Goal: Information Seeking & Learning: Learn about a topic

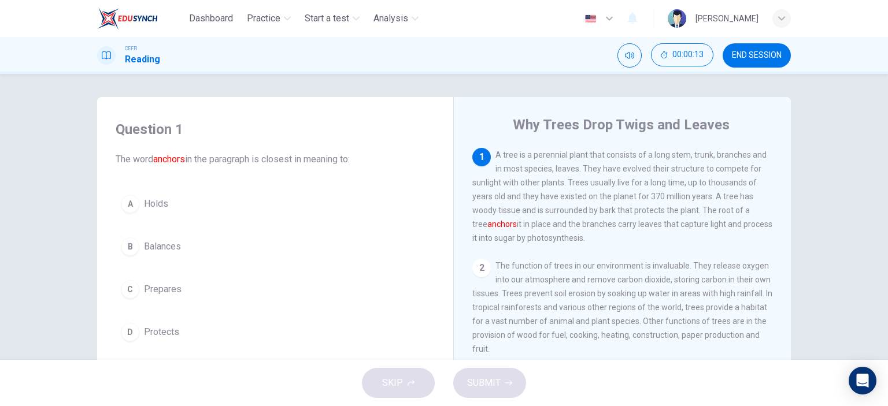
drag, startPoint x: 503, startPoint y: 157, endPoint x: 558, endPoint y: 159, distance: 55.5
click at [558, 159] on span "A tree is a perennial plant that consists of a long stem, trunk, branches and i…" at bounding box center [622, 196] width 300 height 92
click at [515, 185] on span "A tree is a perennial plant that consists of a long stem, trunk, branches and i…" at bounding box center [622, 196] width 300 height 92
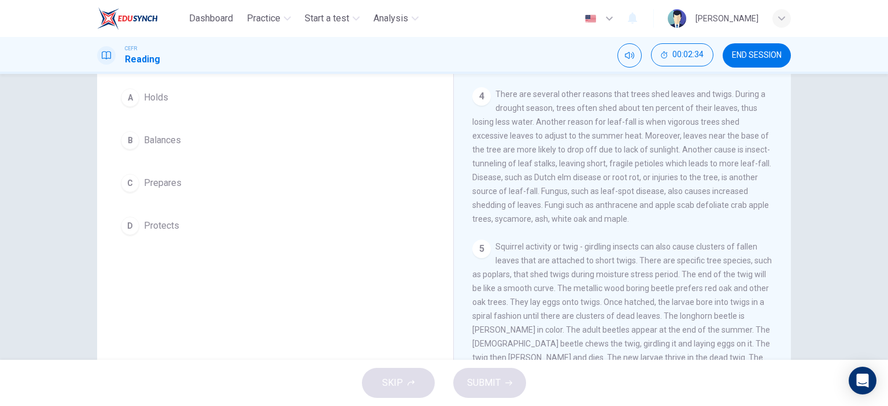
scroll to position [162, 0]
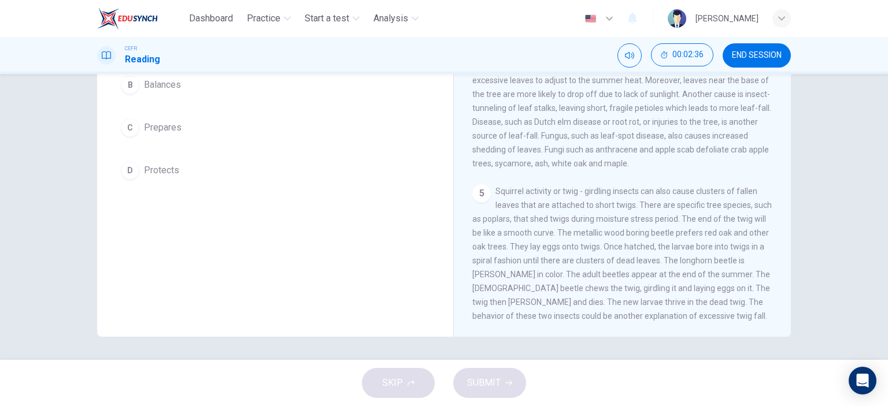
drag, startPoint x: 520, startPoint y: 189, endPoint x: 558, endPoint y: 189, distance: 38.1
click at [558, 189] on span "Squirrel activity or twig - girdling insects can also cause clusters of fallen …" at bounding box center [621, 254] width 299 height 134
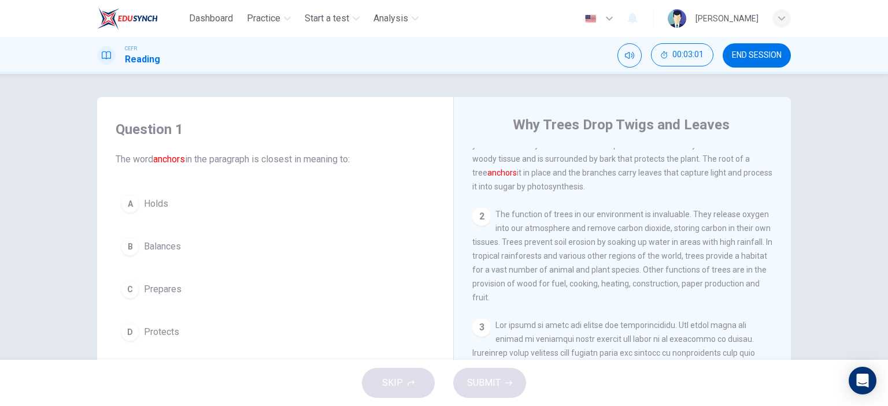
scroll to position [0, 0]
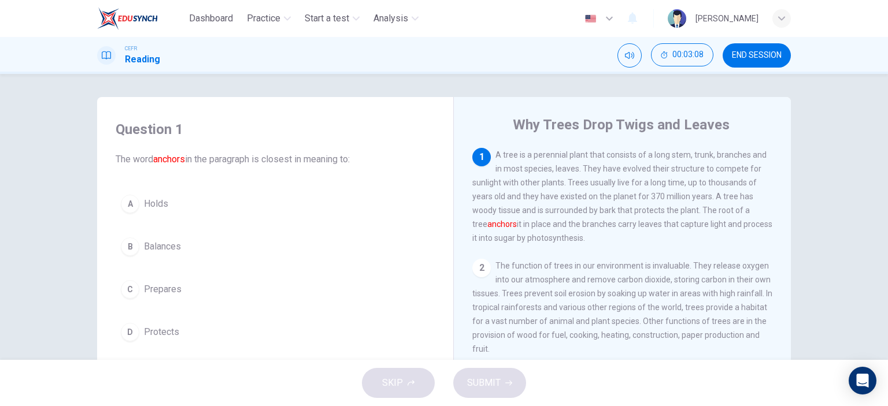
click at [144, 201] on span "Holds" at bounding box center [156, 204] width 24 height 14
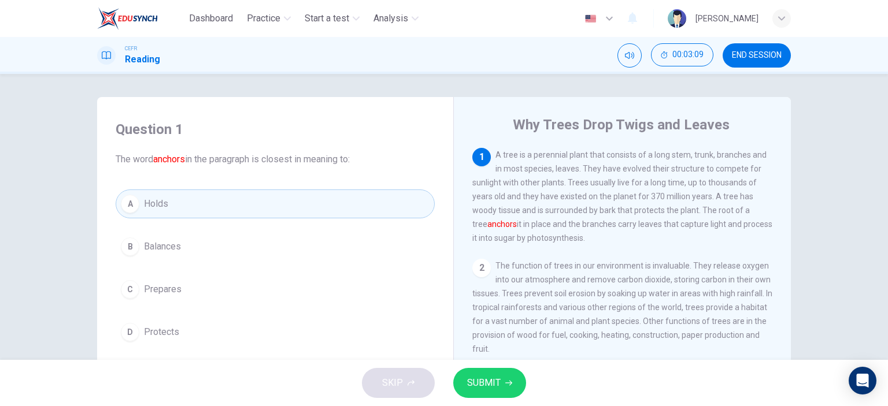
click at [480, 382] on span "SUBMIT" at bounding box center [484, 383] width 34 height 16
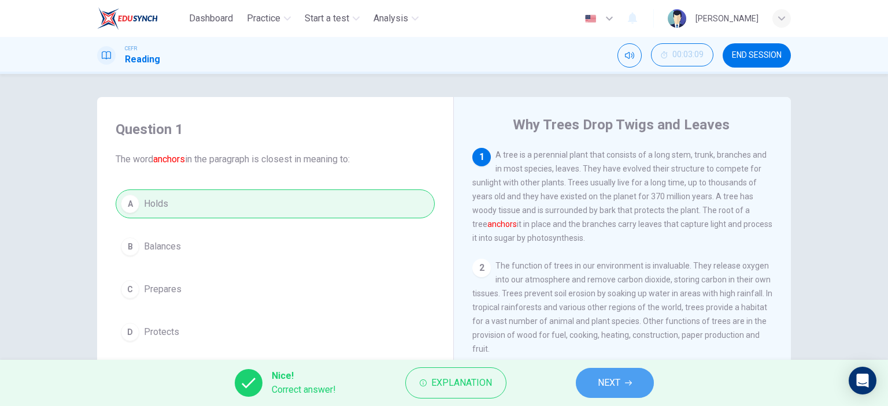
click at [619, 379] on span "NEXT" at bounding box center [609, 383] width 23 height 16
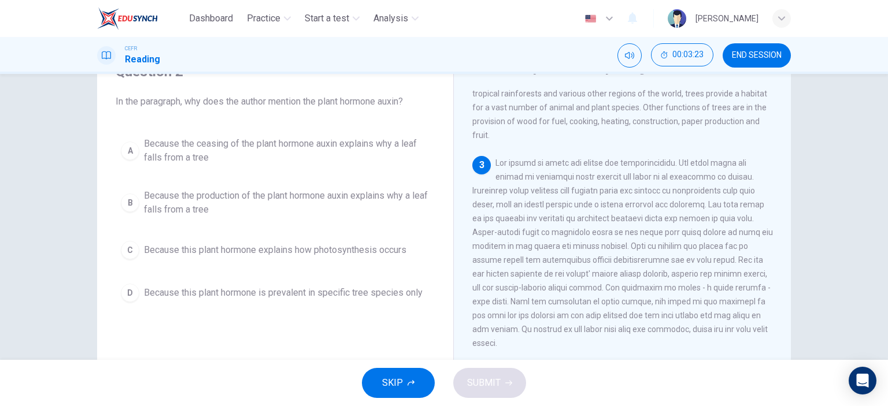
scroll to position [173, 0]
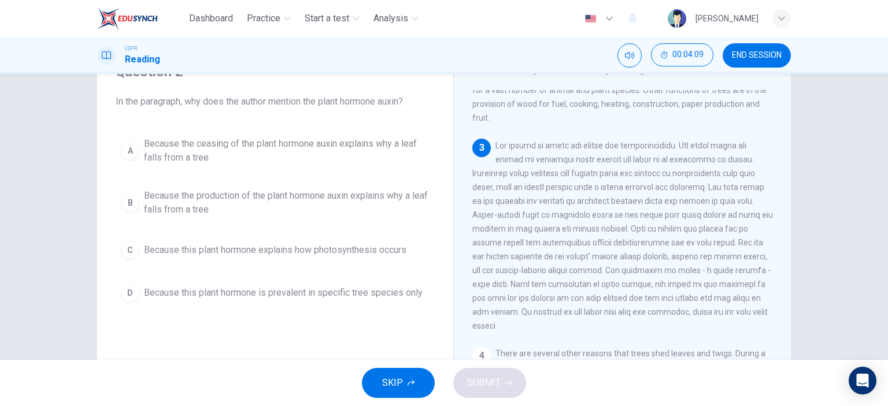
click at [164, 134] on button "A Because the ceasing of the plant hormone auxin explains why a leaf falls from…" at bounding box center [275, 151] width 319 height 38
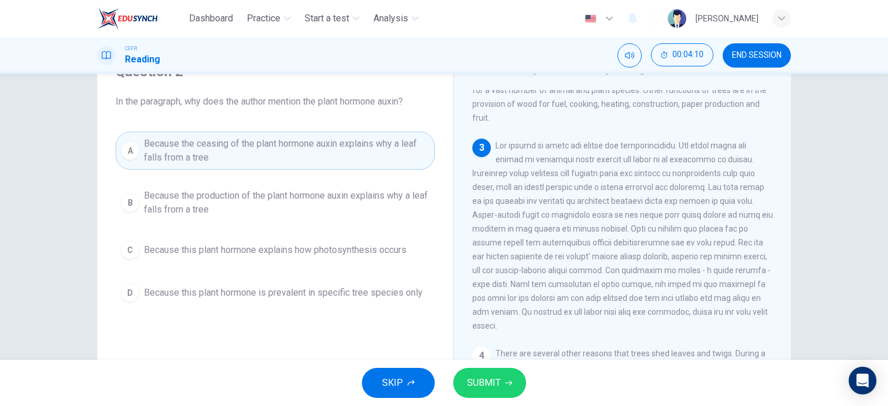
click at [490, 372] on button "SUBMIT" at bounding box center [489, 383] width 73 height 30
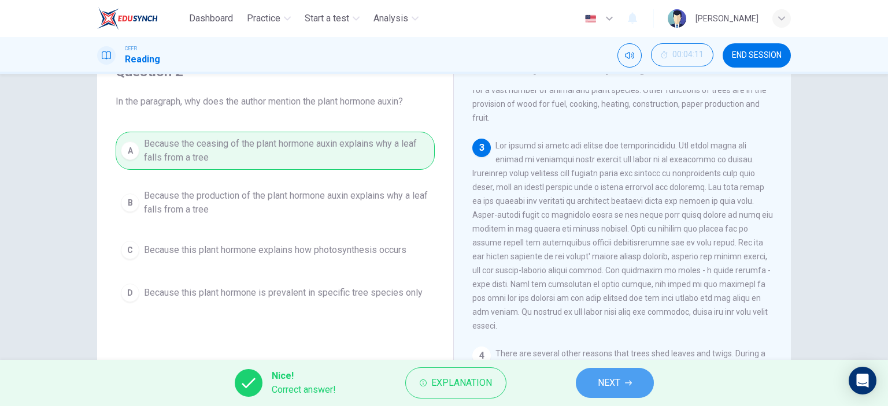
click at [607, 390] on span "NEXT" at bounding box center [609, 383] width 23 height 16
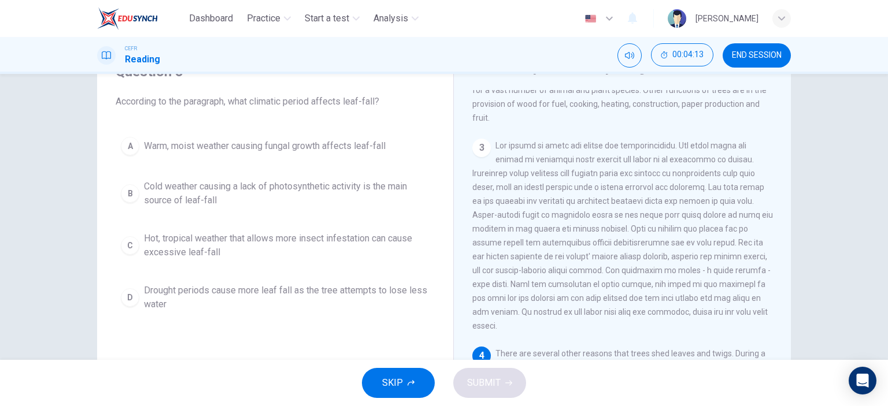
scroll to position [347, 0]
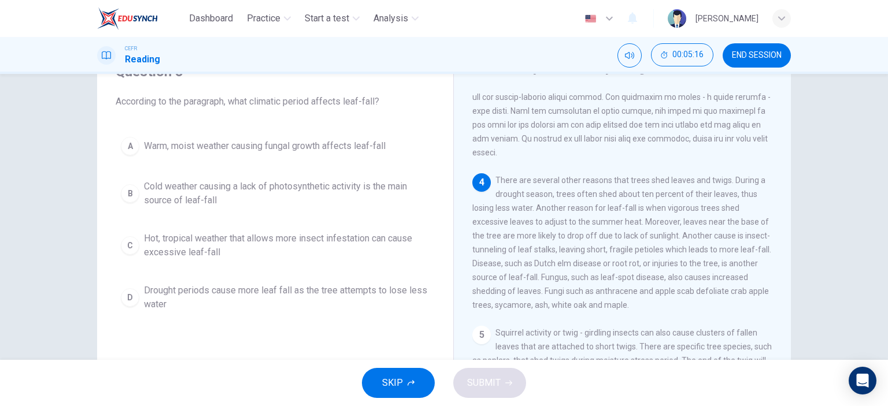
click at [176, 293] on span "Drought periods cause more leaf fall as the tree attempts to lose less water" at bounding box center [286, 298] width 285 height 28
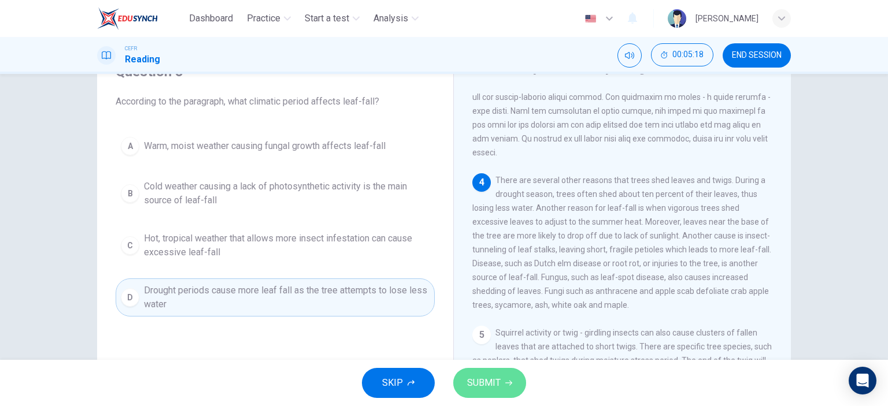
click at [481, 383] on span "SUBMIT" at bounding box center [484, 383] width 34 height 16
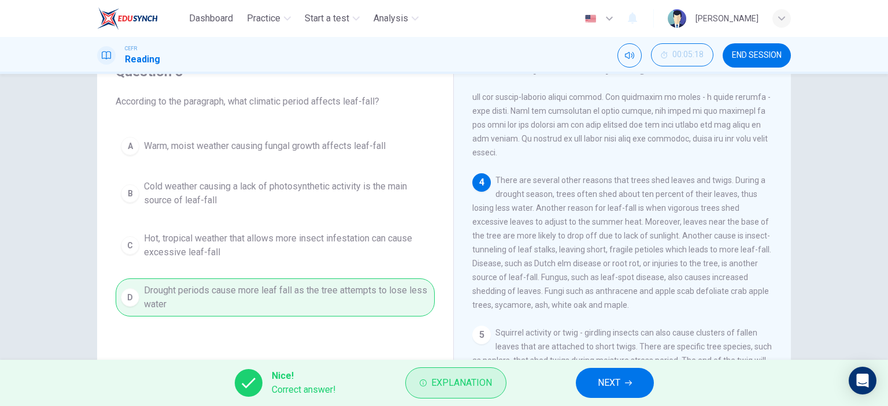
click at [441, 387] on span "Explanation" at bounding box center [461, 383] width 61 height 16
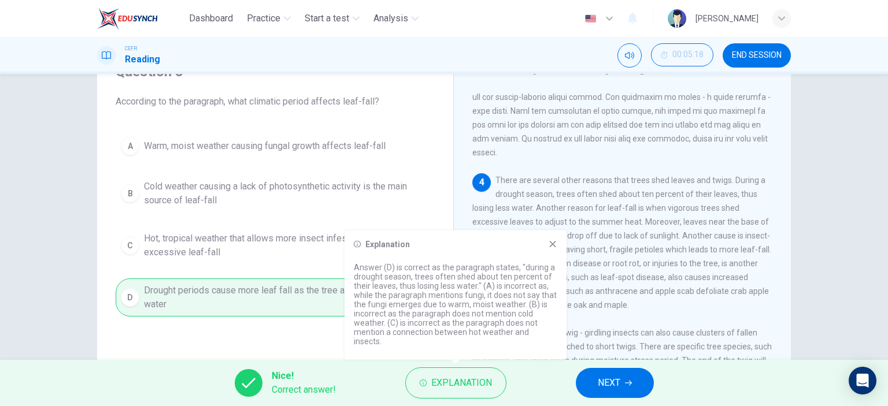
click at [637, 390] on button "NEXT" at bounding box center [615, 383] width 78 height 30
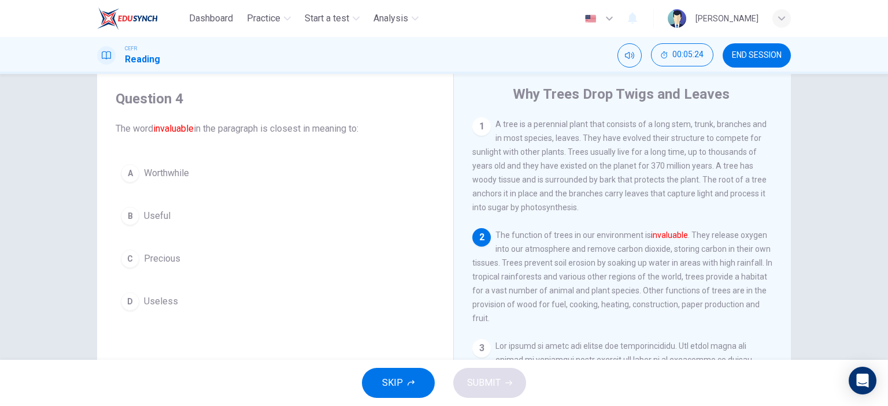
scroll to position [58, 0]
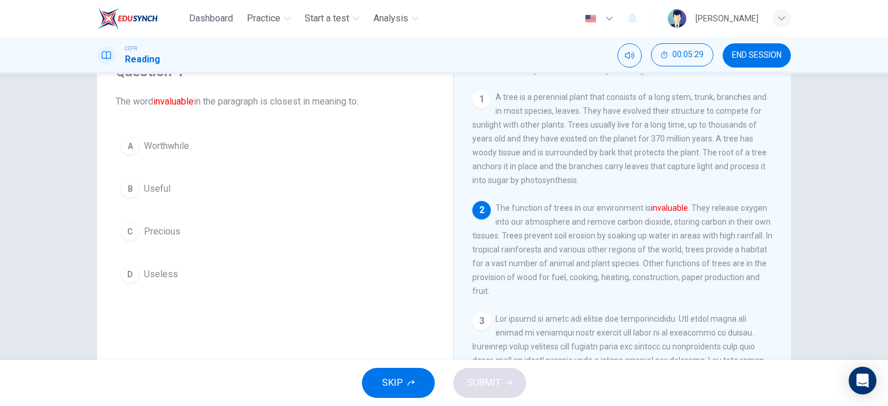
click at [150, 235] on span "Precious" at bounding box center [162, 232] width 36 height 14
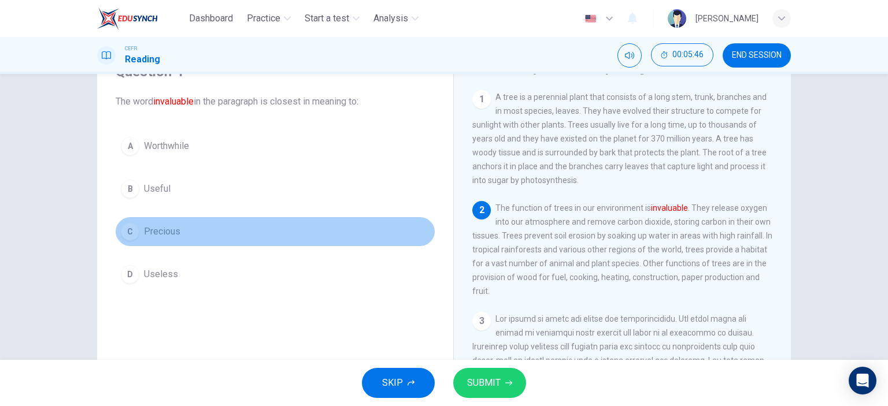
click at [162, 233] on span "Precious" at bounding box center [162, 232] width 36 height 14
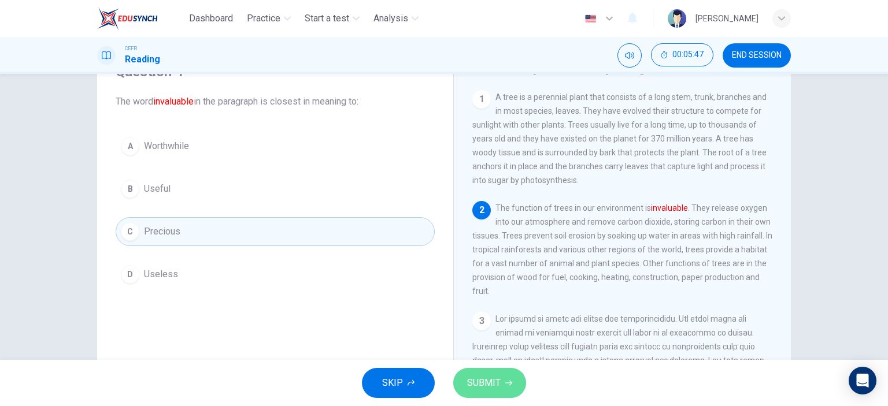
click at [495, 386] on span "SUBMIT" at bounding box center [484, 383] width 34 height 16
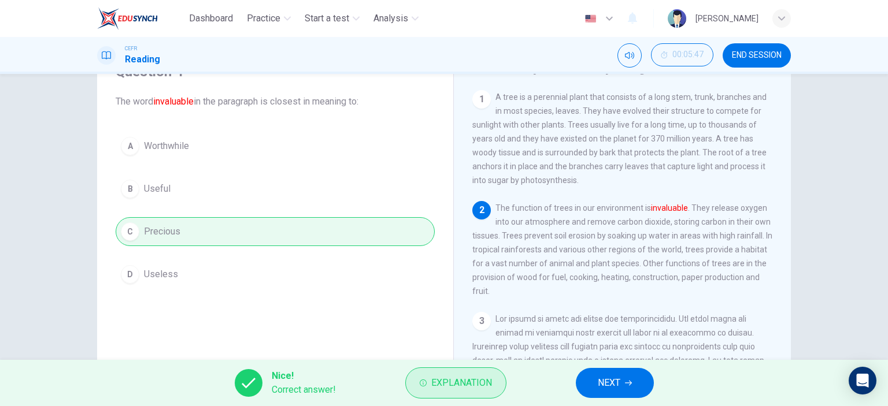
click at [439, 383] on span "Explanation" at bounding box center [461, 383] width 61 height 16
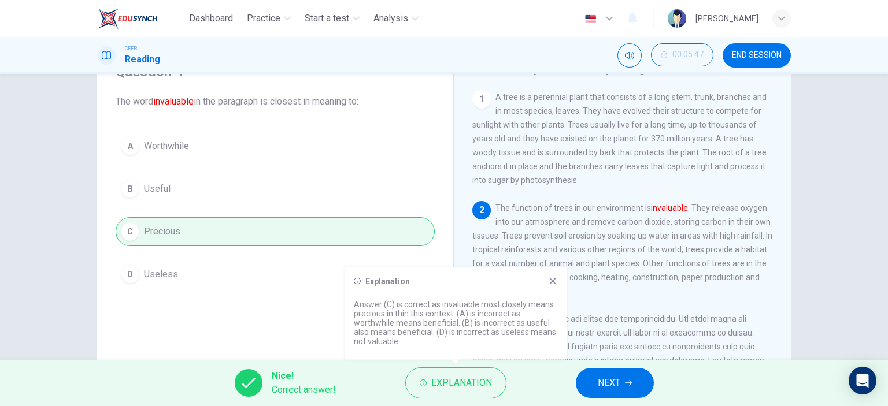
click at [628, 384] on icon "button" at bounding box center [628, 383] width 7 height 7
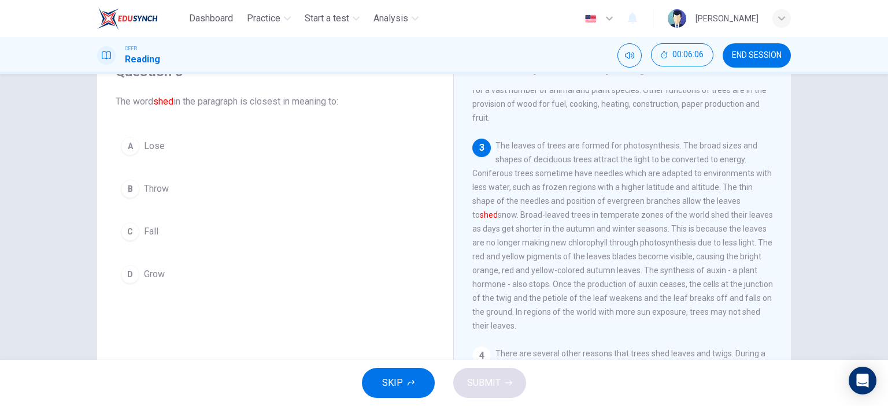
click at [151, 190] on span "Throw" at bounding box center [156, 189] width 25 height 14
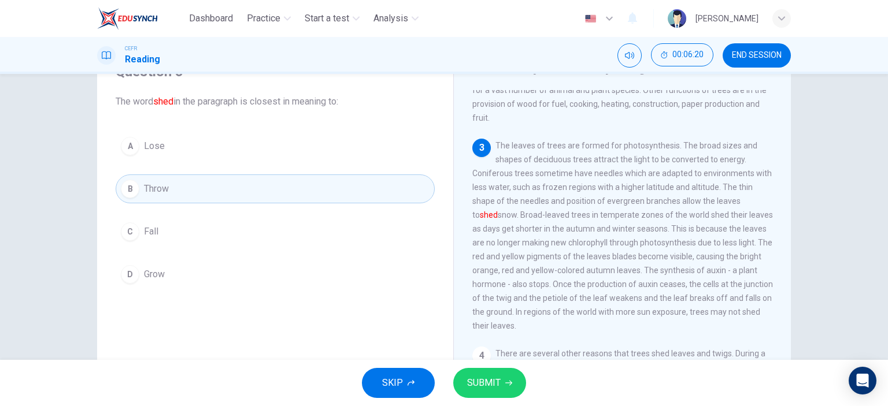
click at [502, 388] on button "SUBMIT" at bounding box center [489, 383] width 73 height 30
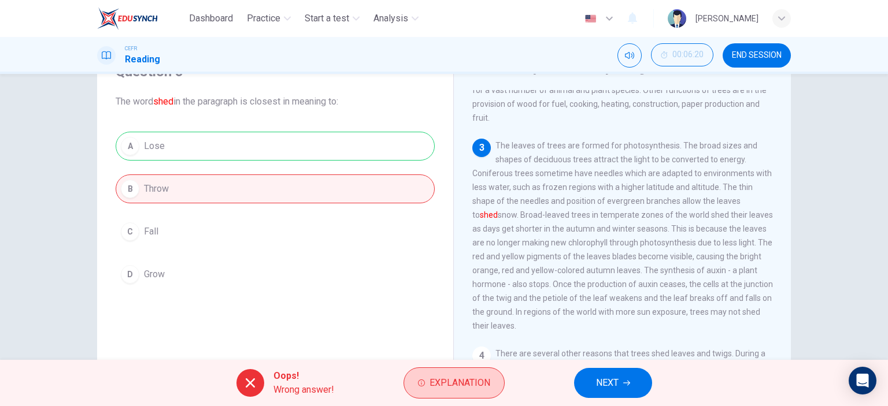
click at [430, 385] on span "Explanation" at bounding box center [459, 383] width 61 height 16
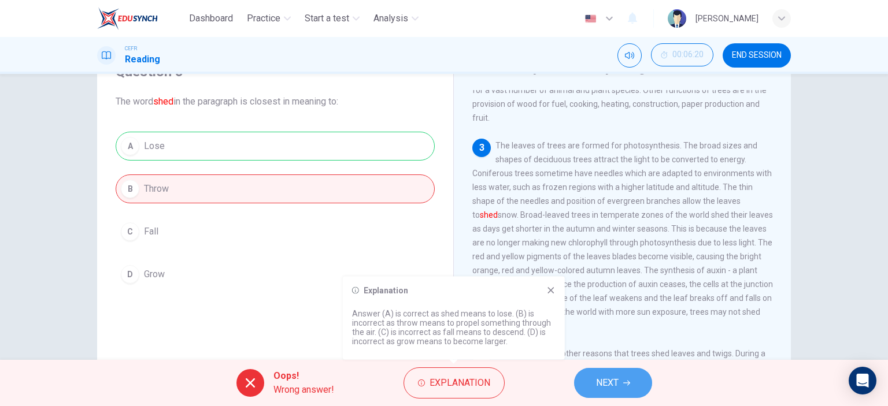
click at [638, 385] on button "NEXT" at bounding box center [613, 383] width 78 height 30
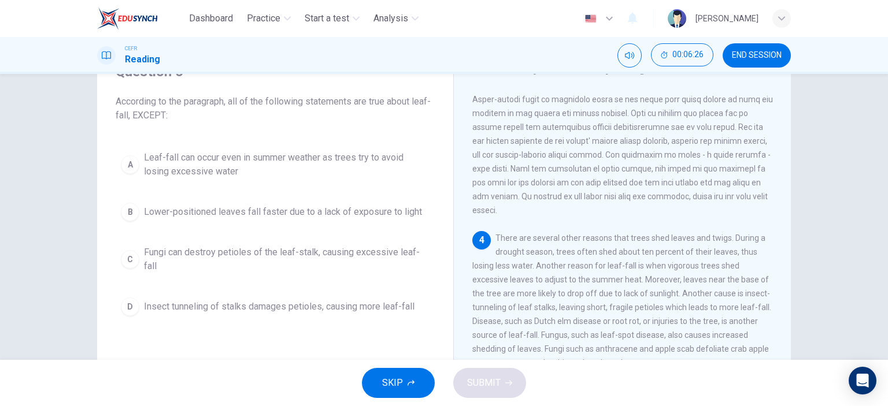
scroll to position [347, 0]
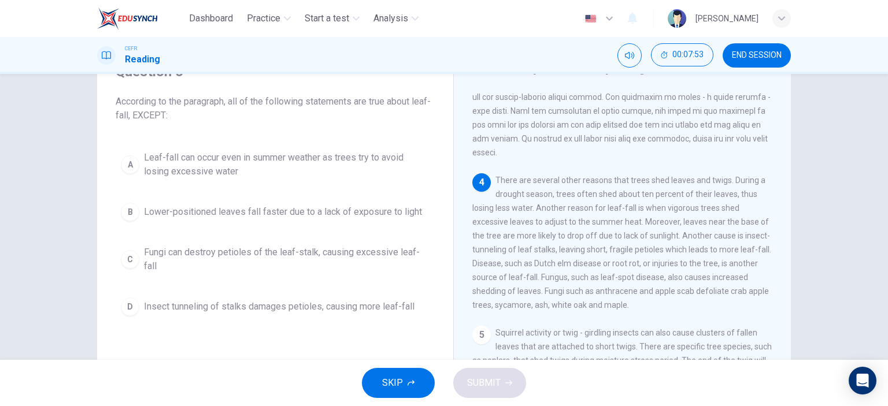
click at [245, 257] on span "Fungi can destroy petioles of the leaf-stalk, causing excessive leaf-fall" at bounding box center [286, 260] width 285 height 28
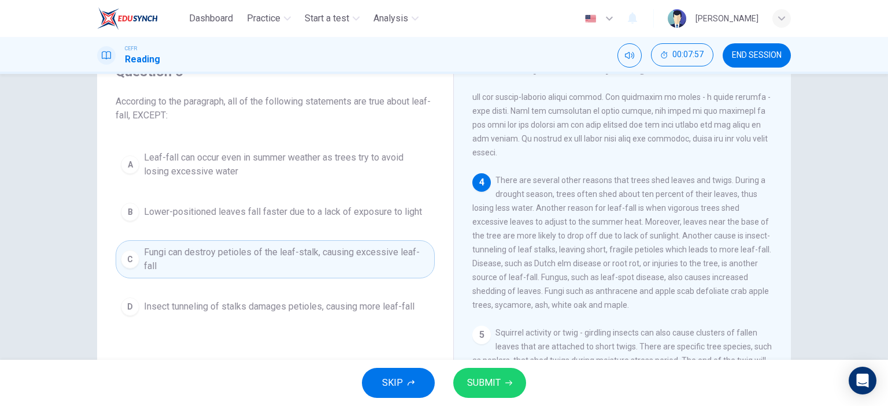
click at [484, 388] on span "SUBMIT" at bounding box center [484, 383] width 34 height 16
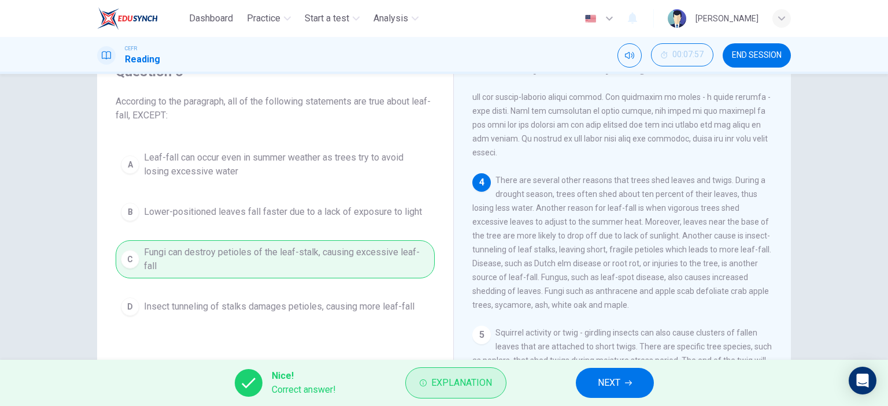
click at [437, 383] on span "Explanation" at bounding box center [461, 383] width 61 height 16
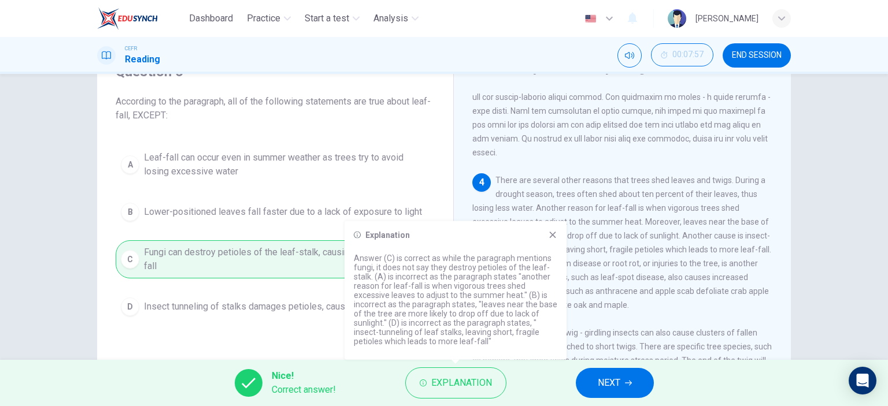
click at [550, 236] on icon at bounding box center [552, 235] width 9 height 9
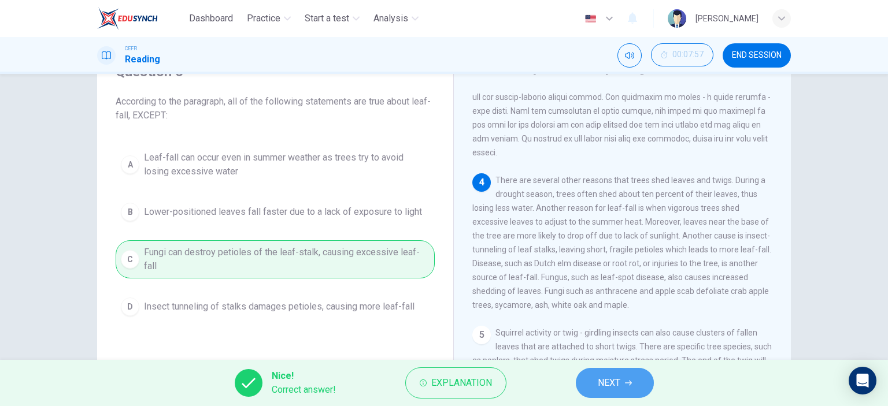
click at [608, 379] on span "NEXT" at bounding box center [609, 383] width 23 height 16
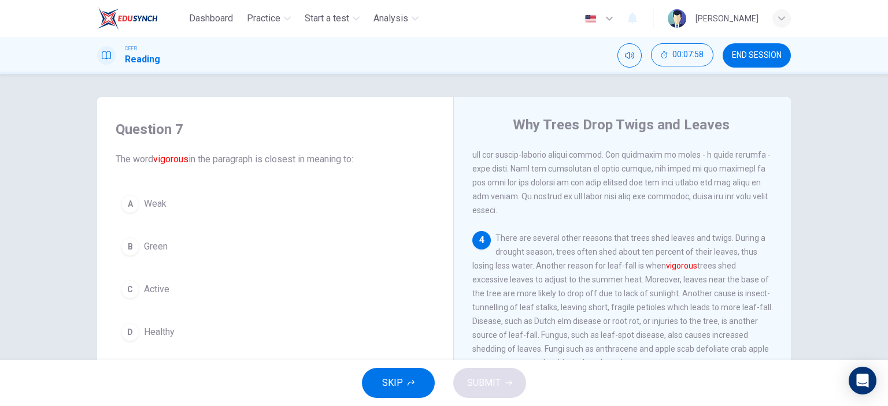
scroll to position [58, 0]
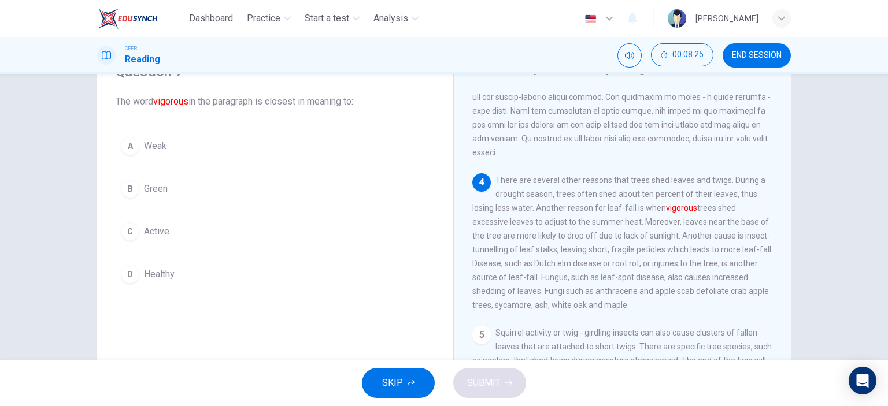
click at [144, 272] on span "Healthy" at bounding box center [159, 275] width 31 height 14
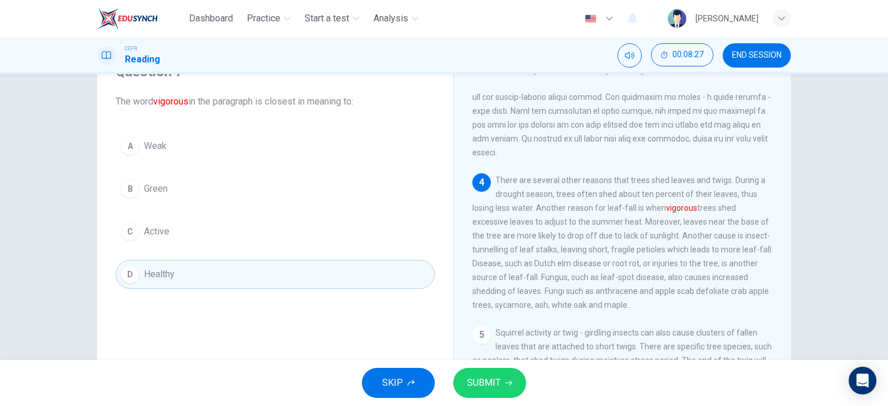
click at [494, 374] on button "SUBMIT" at bounding box center [489, 383] width 73 height 30
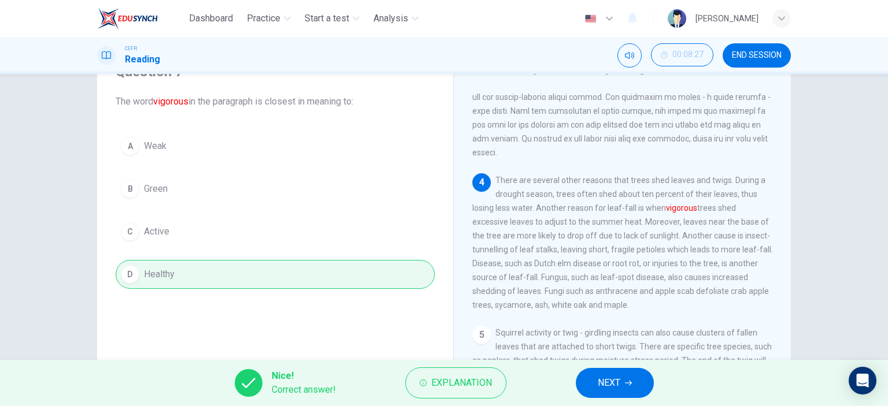
click at [600, 387] on span "NEXT" at bounding box center [609, 383] width 23 height 16
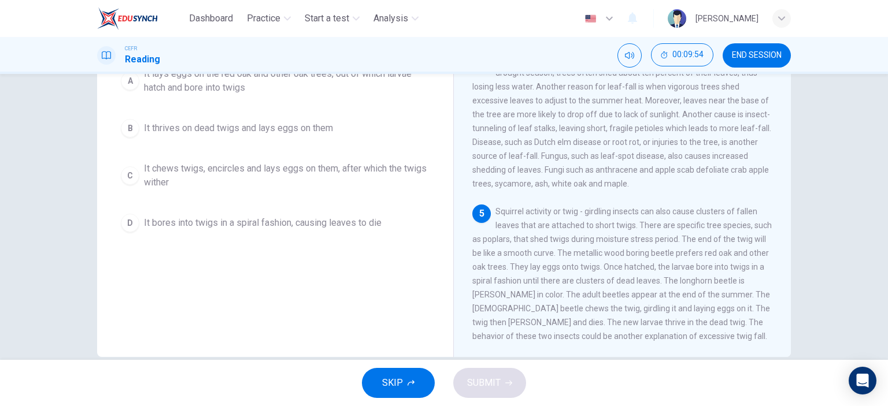
scroll to position [162, 0]
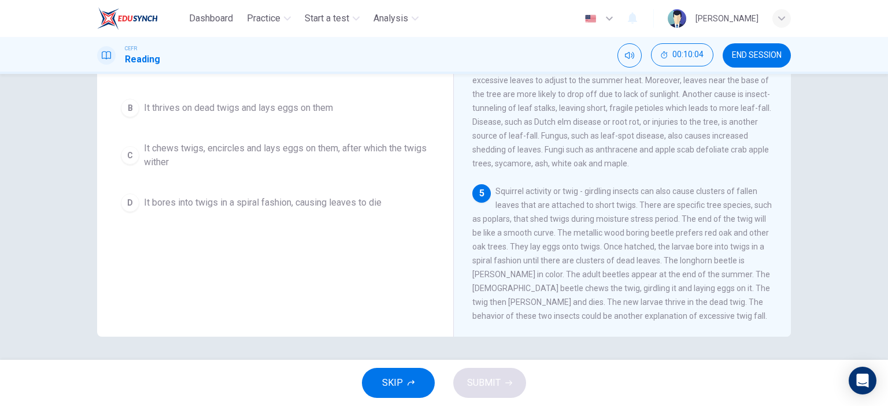
click at [231, 146] on span "It chews twigs, encircles and lays eggs on them, after which the twigs wither" at bounding box center [286, 156] width 285 height 28
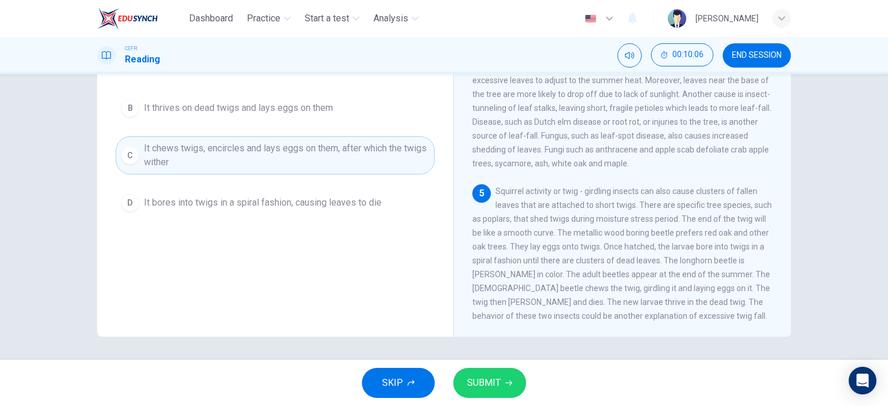
click at [480, 382] on span "SUBMIT" at bounding box center [484, 383] width 34 height 16
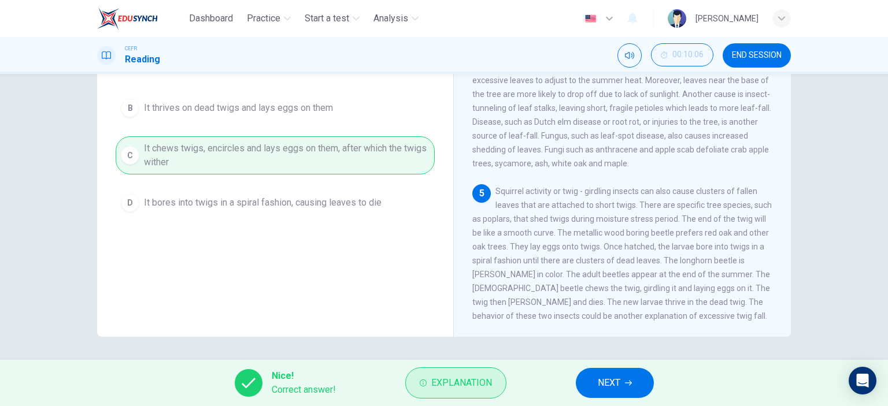
click at [435, 385] on span "Explanation" at bounding box center [461, 383] width 61 height 16
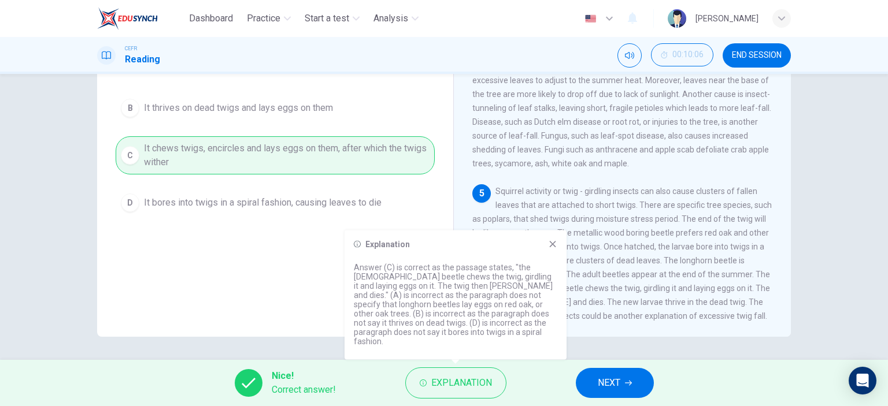
click at [543, 249] on div "Explanation" at bounding box center [455, 244] width 203 height 9
click at [544, 249] on div "Explanation" at bounding box center [455, 244] width 203 height 9
click at [548, 249] on icon at bounding box center [552, 244] width 9 height 9
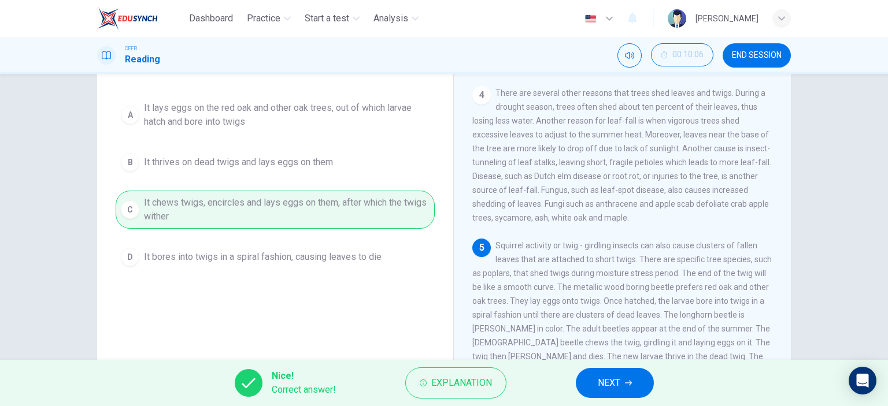
scroll to position [46, 0]
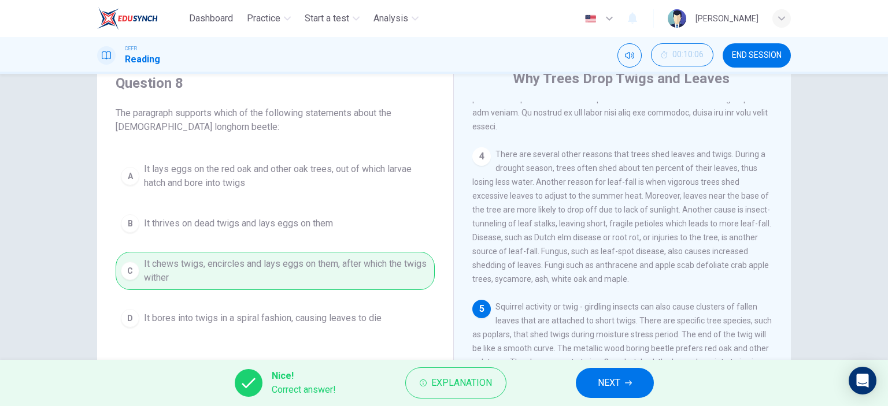
click at [602, 376] on span "NEXT" at bounding box center [609, 383] width 23 height 16
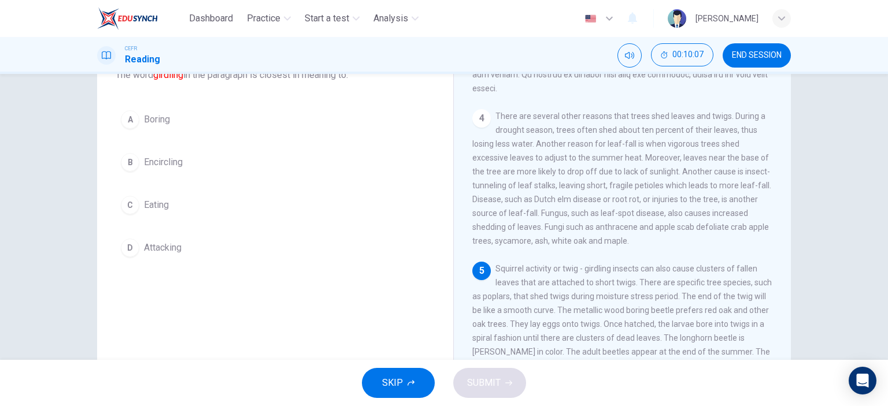
scroll to position [104, 0]
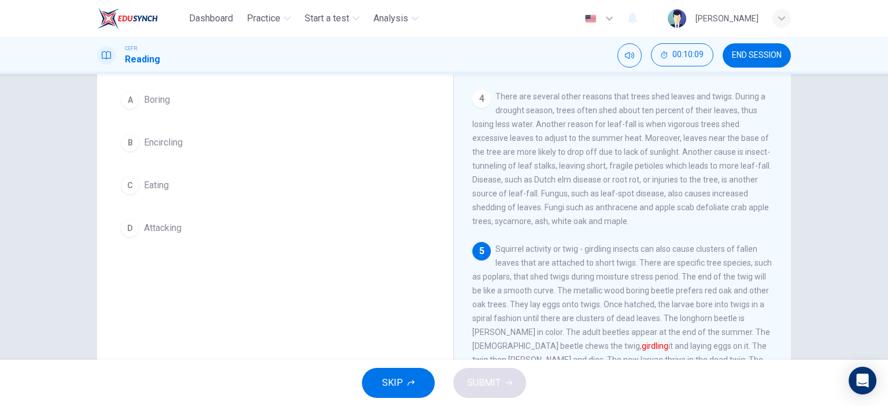
click at [165, 140] on span "Encircling" at bounding box center [163, 143] width 39 height 14
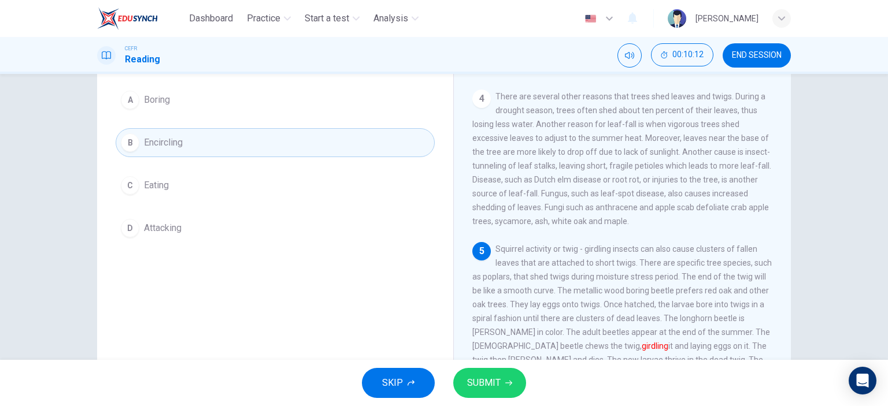
click at [484, 386] on span "SUBMIT" at bounding box center [484, 383] width 34 height 16
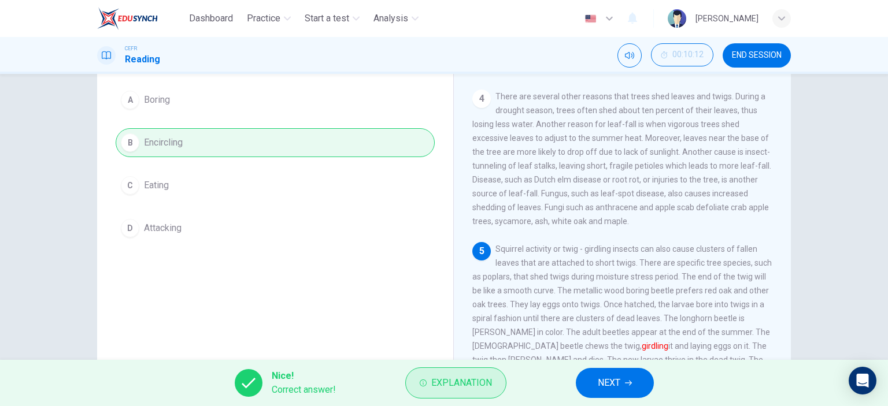
click at [451, 379] on span "Explanation" at bounding box center [461, 383] width 61 height 16
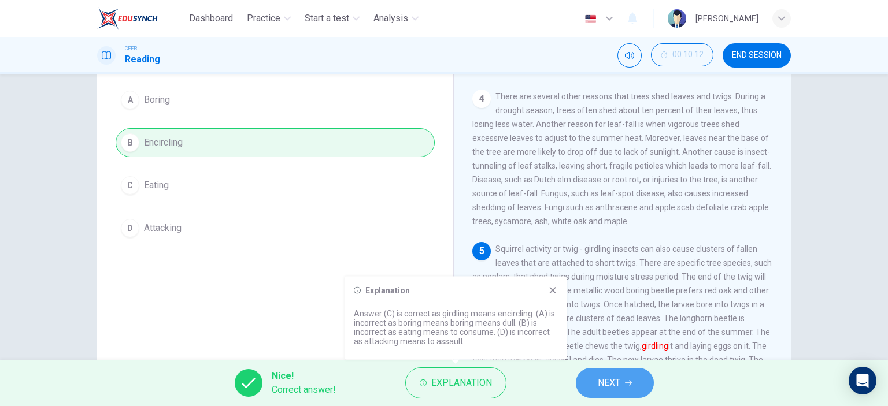
click at [610, 383] on span "NEXT" at bounding box center [609, 383] width 23 height 16
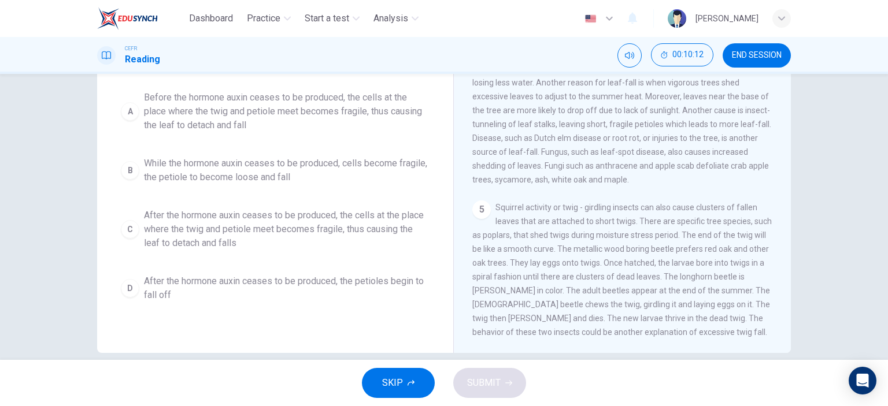
scroll to position [30, 0]
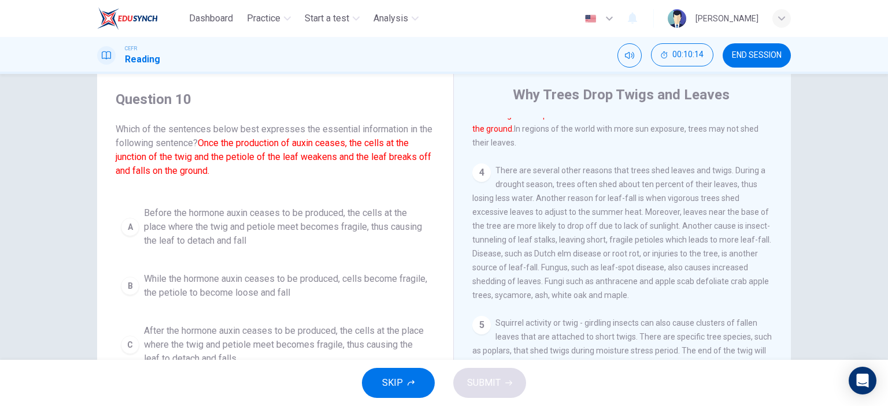
drag, startPoint x: 251, startPoint y: 129, endPoint x: 307, endPoint y: 127, distance: 55.5
click at [307, 127] on span "Which of the sentences below best expresses the essential information in the fo…" at bounding box center [275, 150] width 319 height 55
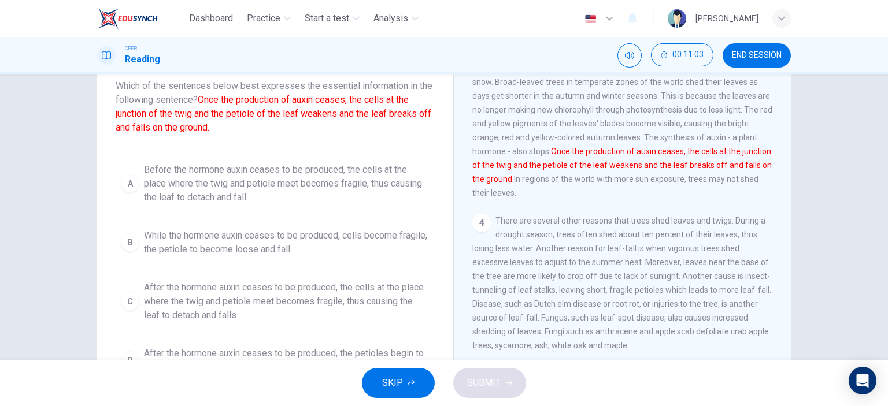
scroll to position [162, 0]
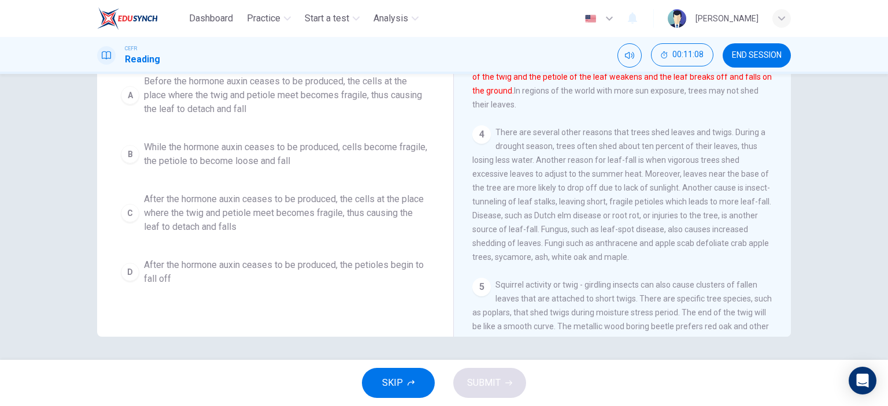
click at [242, 216] on span "After the hormone auxin ceases to be produced, the cells at the place where the…" at bounding box center [286, 213] width 285 height 42
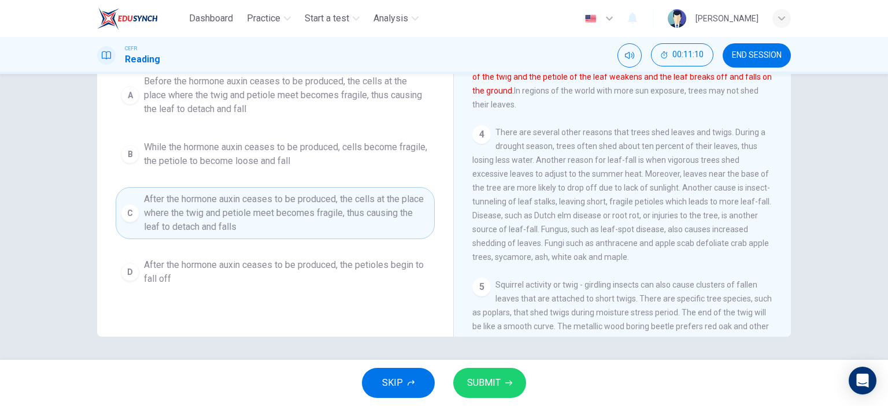
click at [483, 383] on span "SUBMIT" at bounding box center [484, 383] width 34 height 16
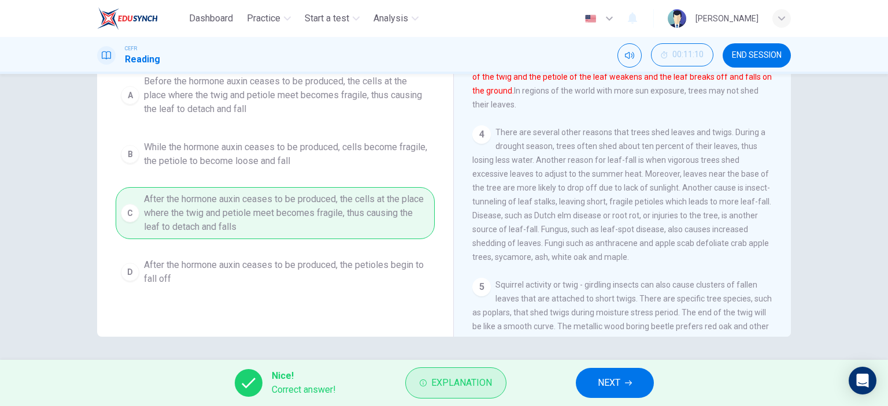
click at [478, 380] on span "Explanation" at bounding box center [461, 383] width 61 height 16
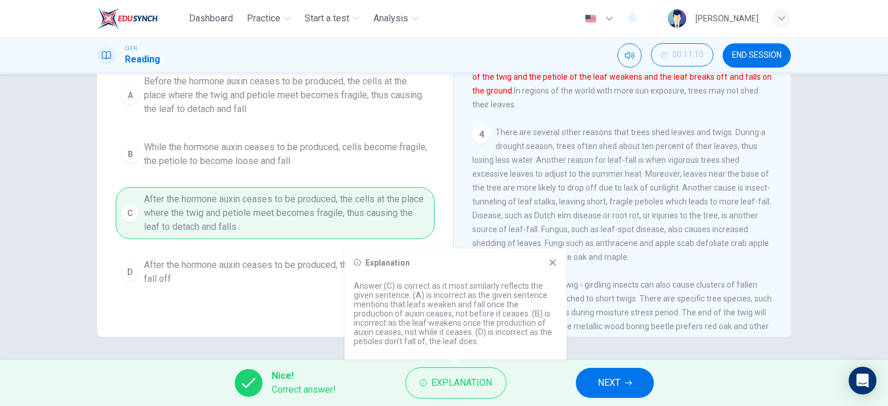
click at [552, 258] on icon at bounding box center [552, 262] width 9 height 9
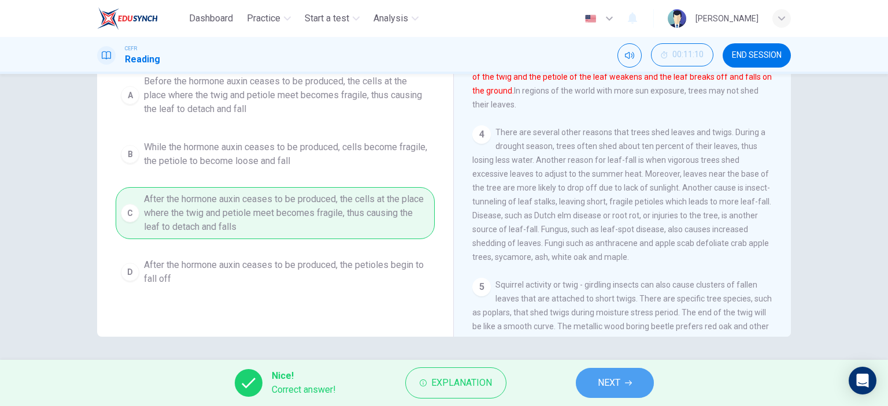
click at [606, 384] on span "NEXT" at bounding box center [609, 383] width 23 height 16
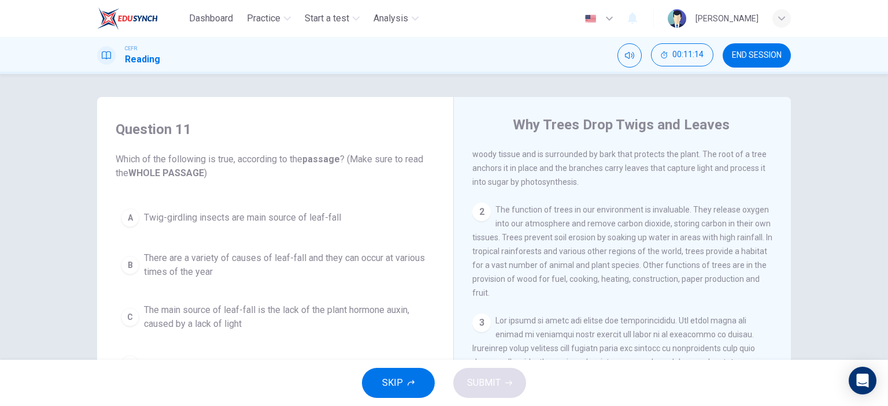
scroll to position [0, 0]
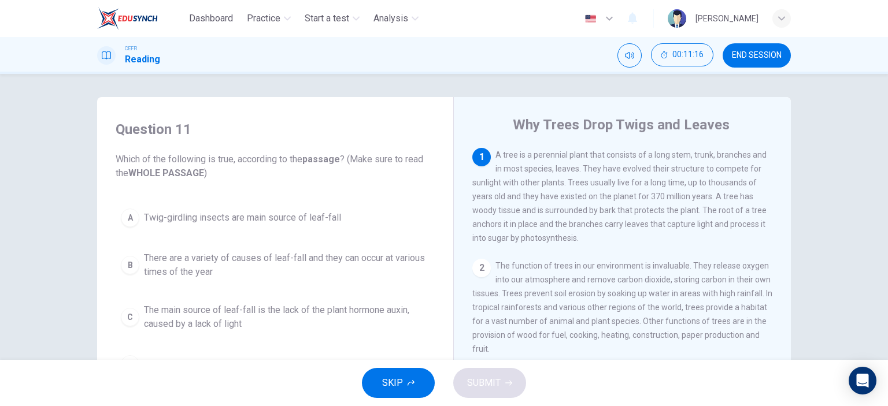
drag, startPoint x: 265, startPoint y: 157, endPoint x: 340, endPoint y: 162, distance: 75.3
click at [340, 162] on span "Which of the following is true, according to the passage ? (Make sure to read t…" at bounding box center [275, 167] width 319 height 28
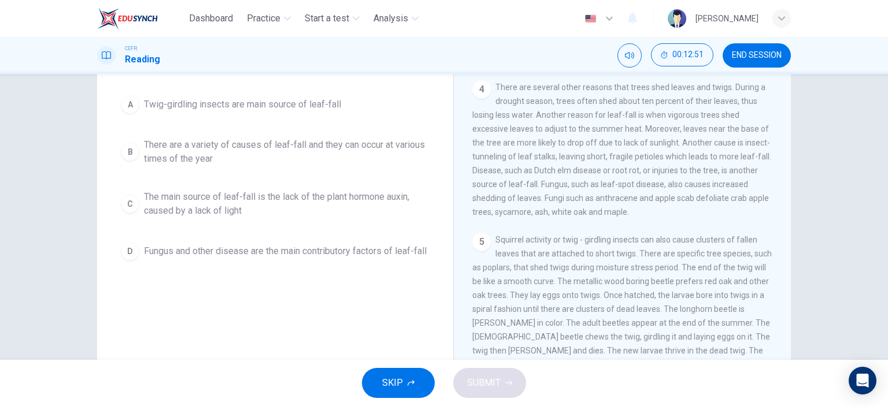
scroll to position [116, 0]
click at [265, 146] on span "There are a variety of causes of leaf-fall and they can occur at various times …" at bounding box center [286, 150] width 285 height 28
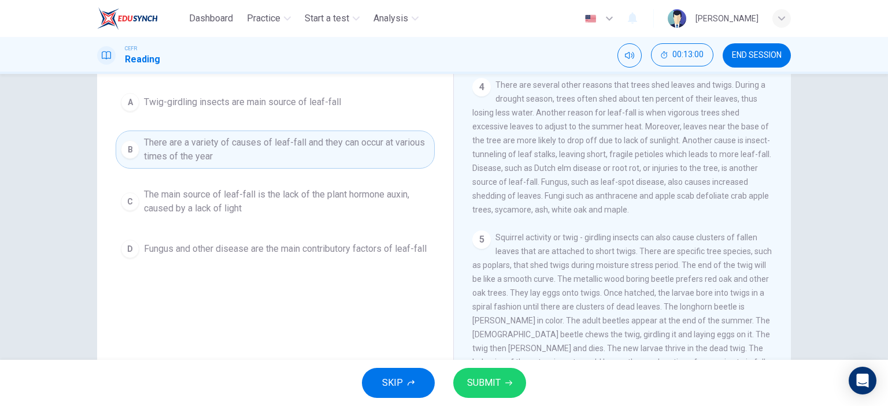
click at [495, 380] on span "SUBMIT" at bounding box center [484, 383] width 34 height 16
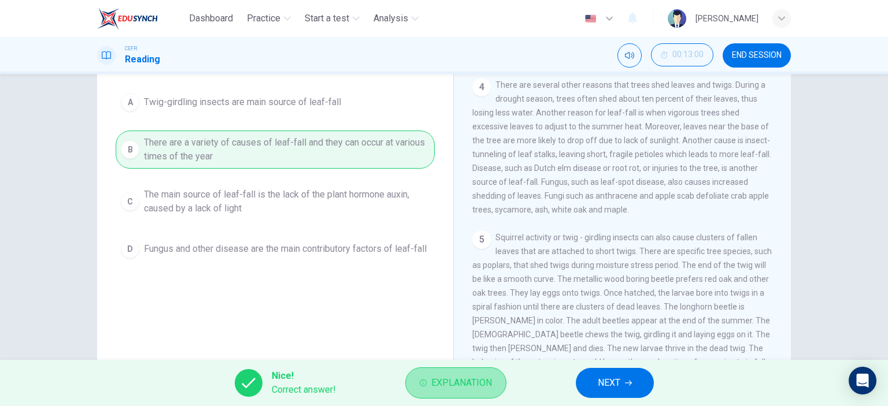
click at [443, 384] on span "Explanation" at bounding box center [461, 383] width 61 height 16
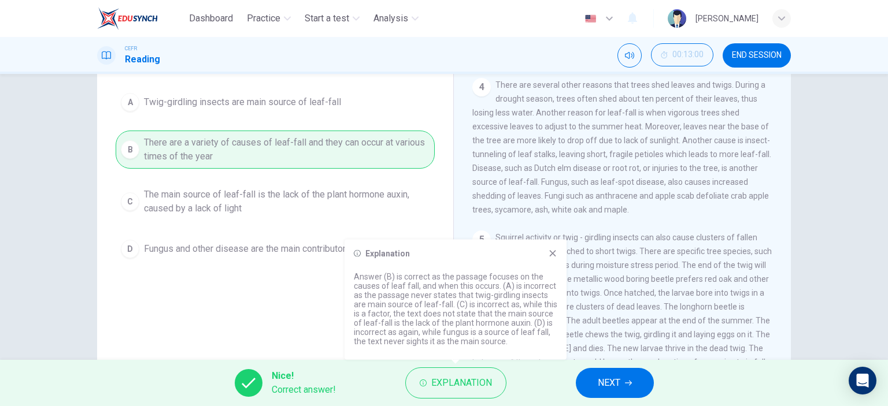
click at [548, 255] on icon at bounding box center [552, 253] width 9 height 9
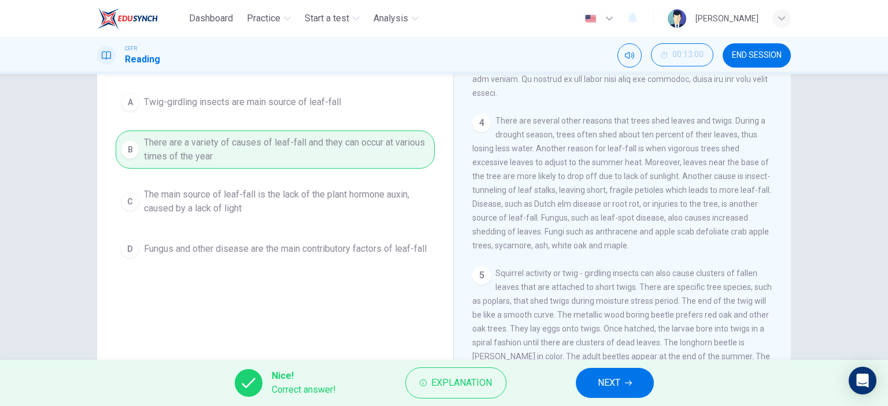
scroll to position [0, 0]
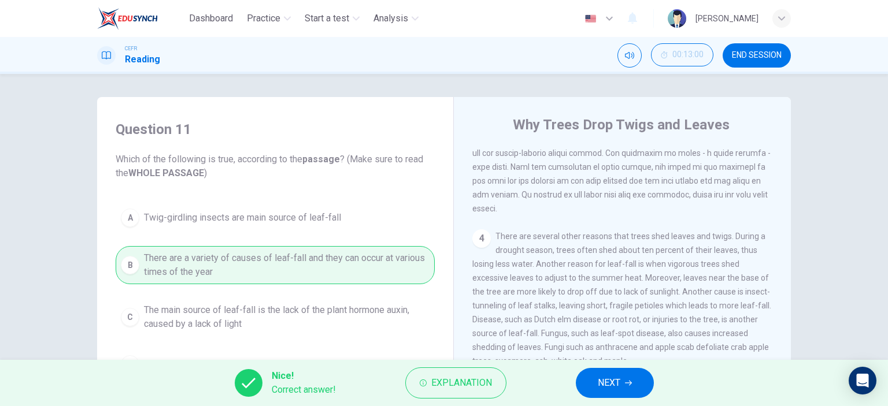
click at [628, 385] on icon "button" at bounding box center [628, 383] width 7 height 7
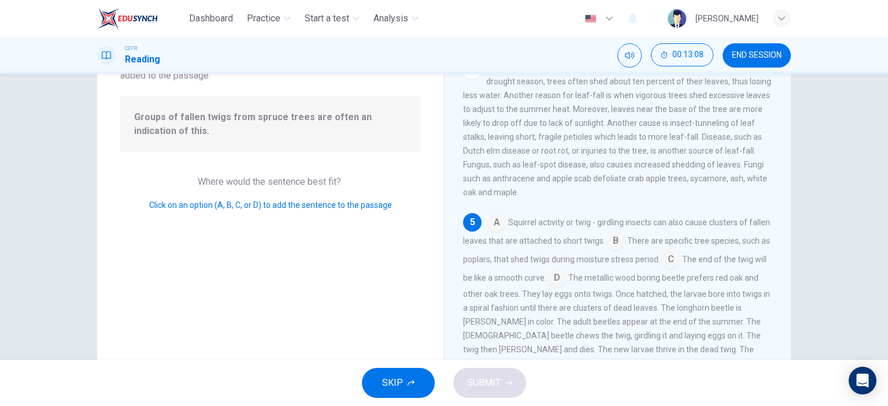
scroll to position [116, 0]
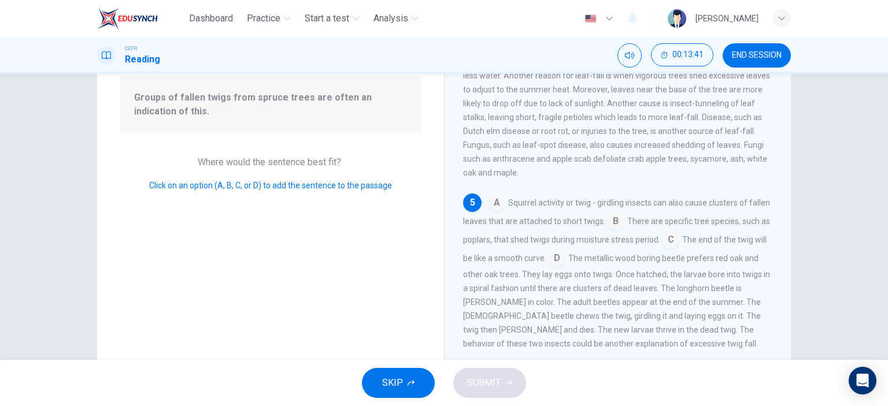
click at [625, 218] on input at bounding box center [615, 222] width 18 height 18
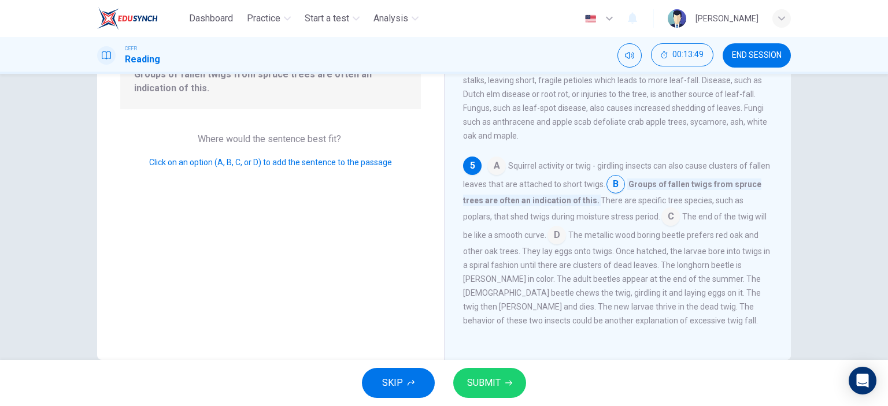
scroll to position [162, 0]
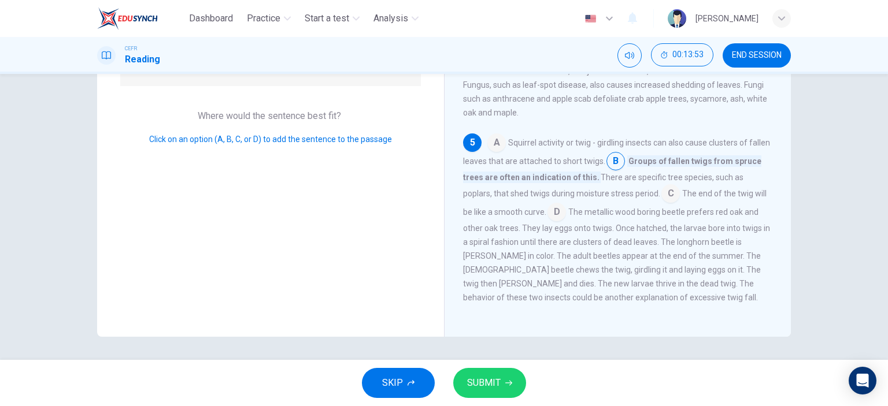
click at [502, 383] on button "SUBMIT" at bounding box center [489, 383] width 73 height 30
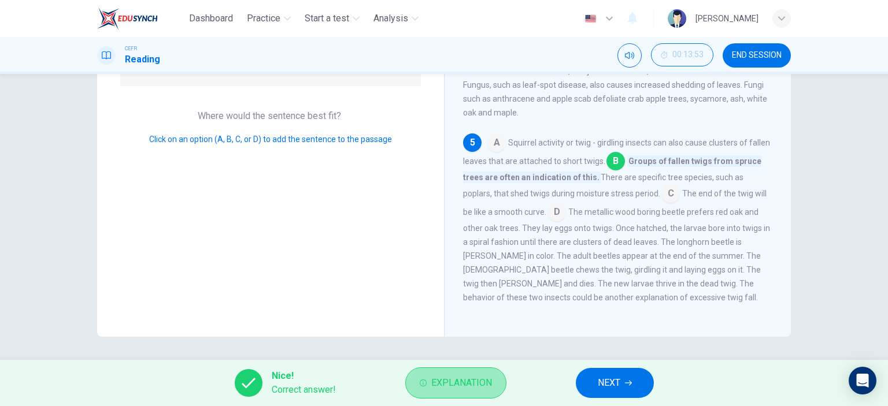
click at [459, 381] on span "Explanation" at bounding box center [461, 383] width 61 height 16
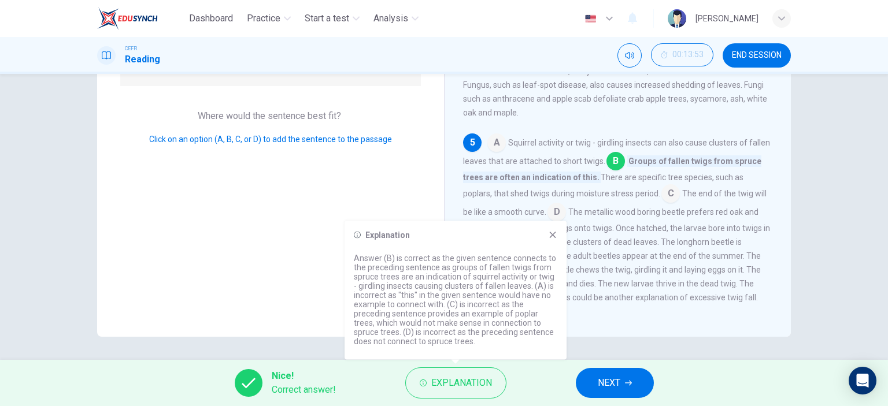
click at [552, 234] on icon at bounding box center [552, 235] width 9 height 9
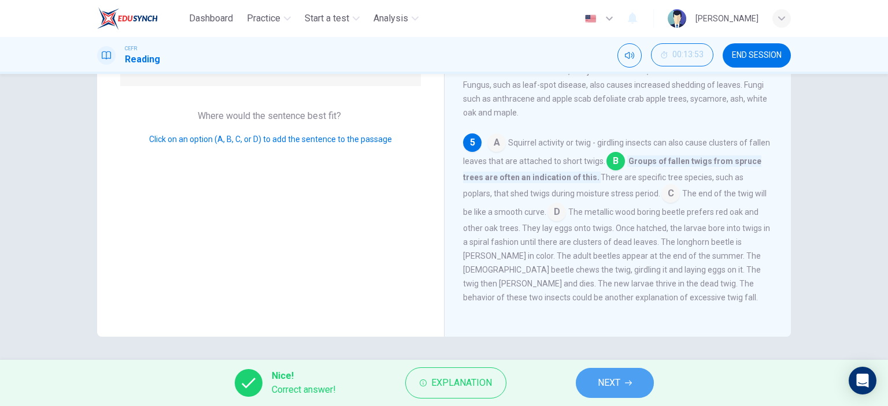
click at [599, 385] on span "NEXT" at bounding box center [609, 383] width 23 height 16
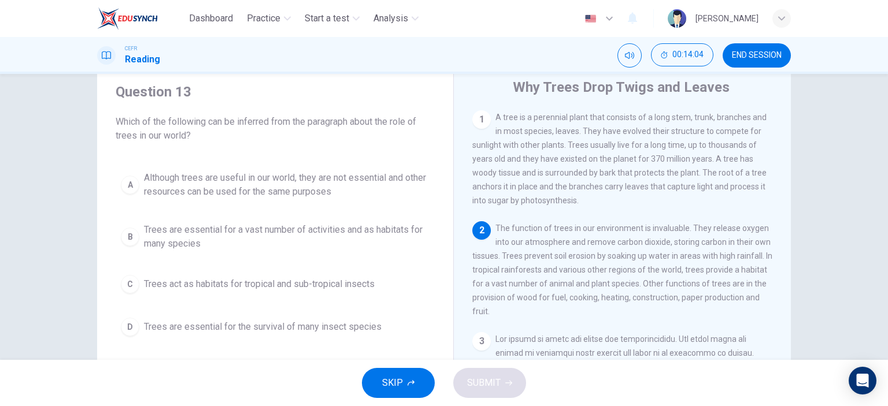
scroll to position [58, 0]
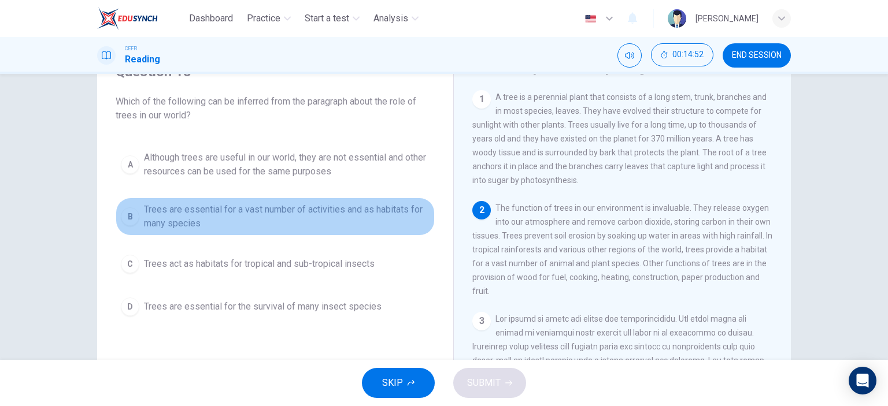
click at [187, 213] on span "Trees are essential for a vast number of activities and as habitats for many sp…" at bounding box center [286, 217] width 285 height 28
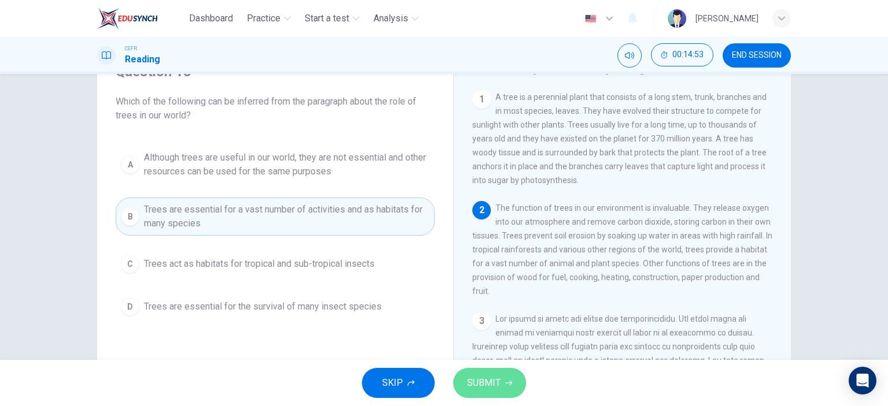
click at [507, 376] on button "SUBMIT" at bounding box center [489, 383] width 73 height 30
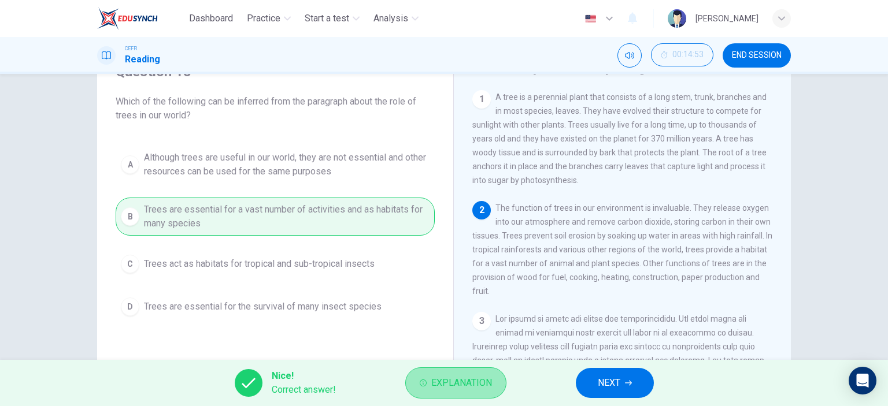
click at [438, 392] on button "Explanation" at bounding box center [455, 383] width 101 height 31
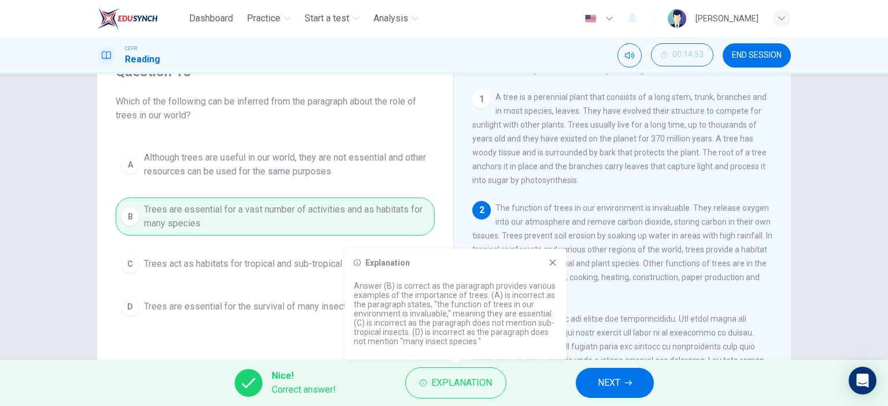
click at [554, 264] on icon at bounding box center [552, 262] width 9 height 9
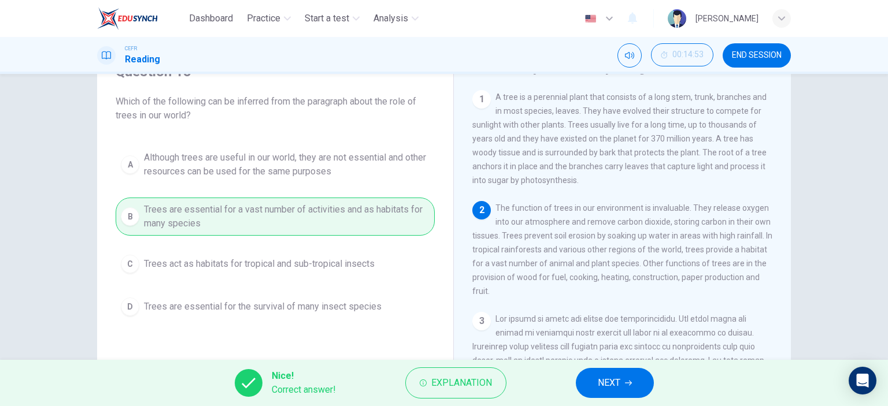
click at [601, 387] on span "NEXT" at bounding box center [609, 383] width 23 height 16
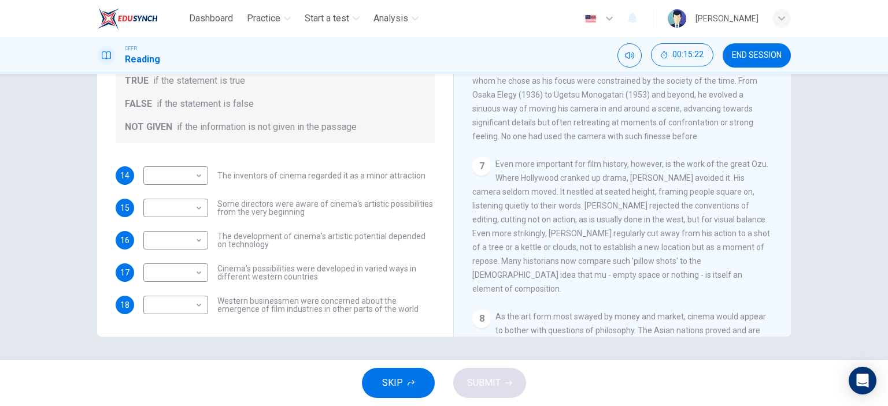
scroll to position [978, 0]
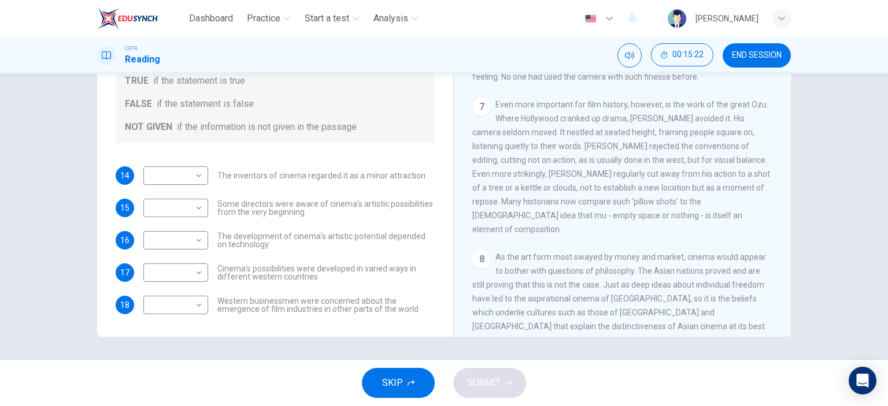
click at [738, 57] on span "END SESSION" at bounding box center [757, 55] width 50 height 9
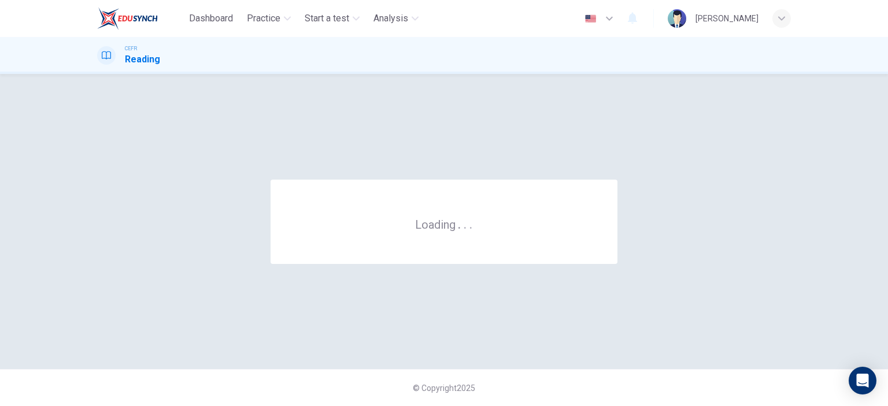
scroll to position [0, 0]
